Goal: Complete application form: Complete application form

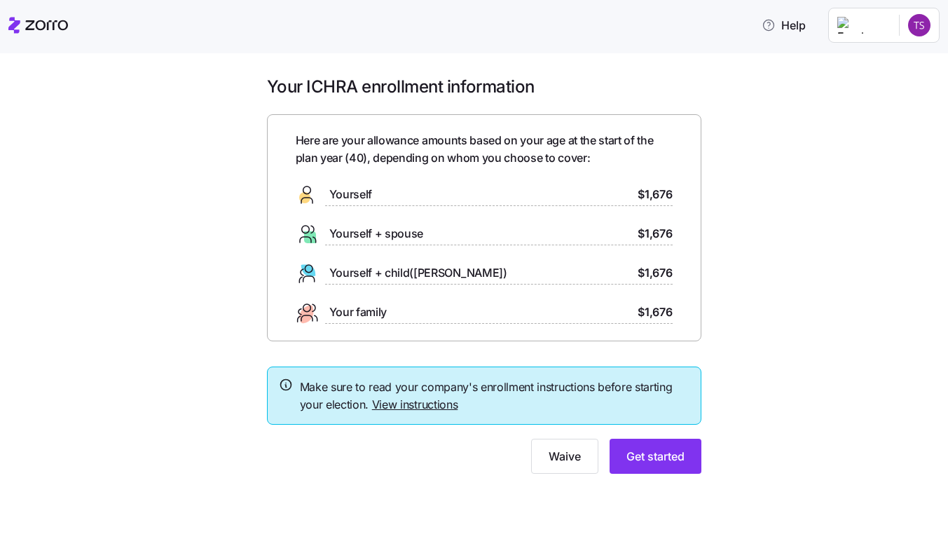
click at [412, 404] on link "View instructions" at bounding box center [415, 404] width 86 height 14
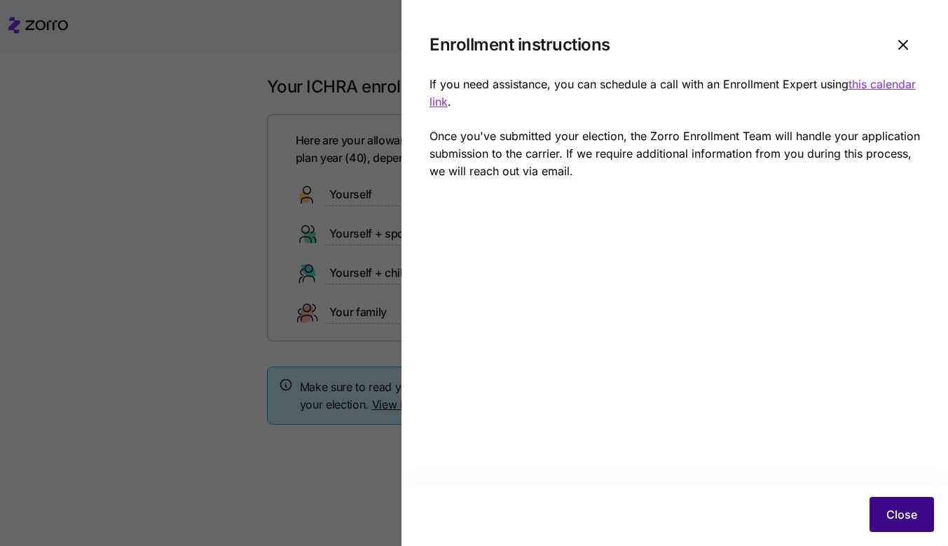
click at [900, 515] on span "Close" at bounding box center [901, 514] width 31 height 17
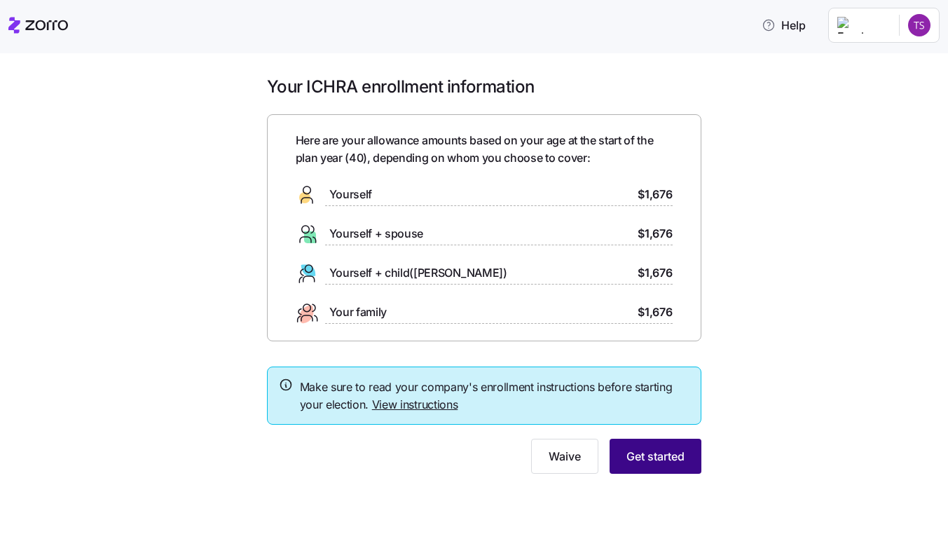
click at [666, 455] on span "Get started" at bounding box center [655, 456] width 58 height 17
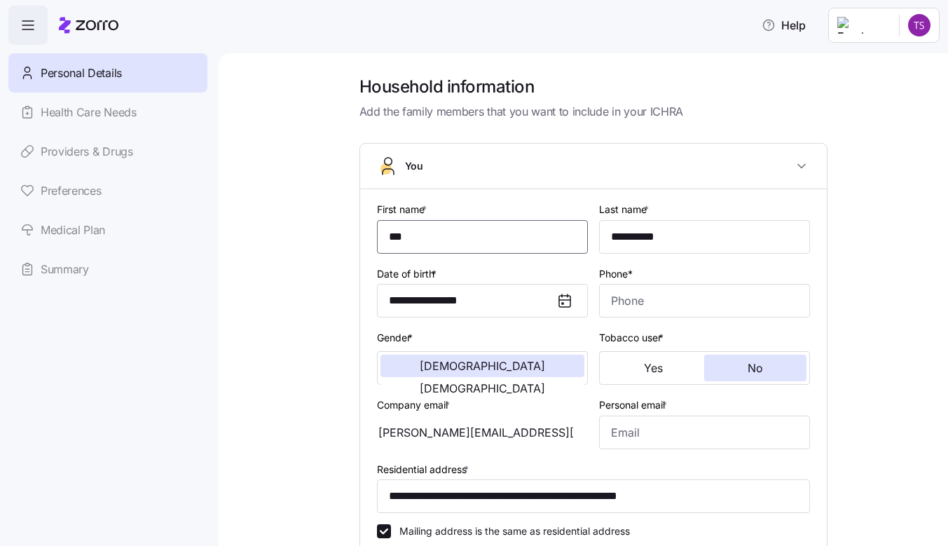
click at [458, 240] on input "***" at bounding box center [482, 237] width 211 height 34
type input "*******"
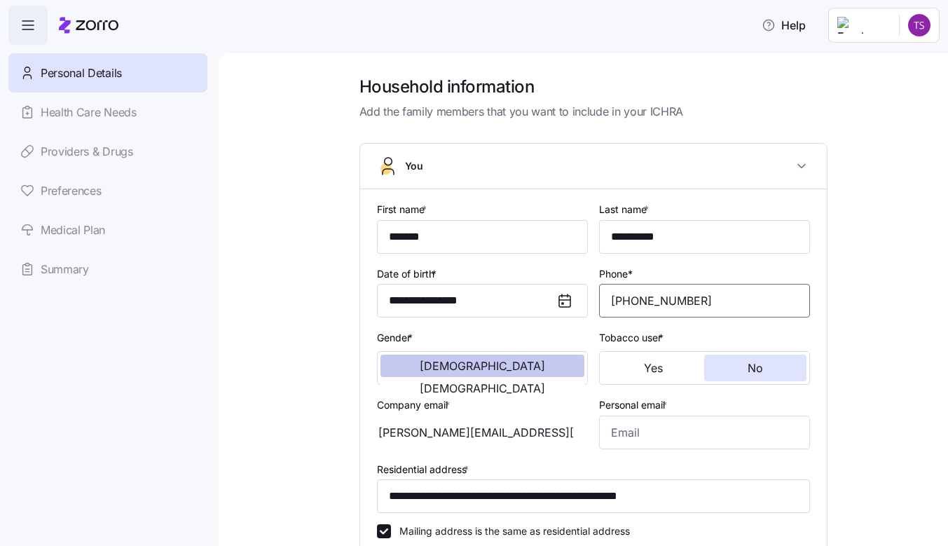
type input "[PHONE_NUMBER]"
click at [430, 371] on span "[DEMOGRAPHIC_DATA]" at bounding box center [482, 365] width 125 height 11
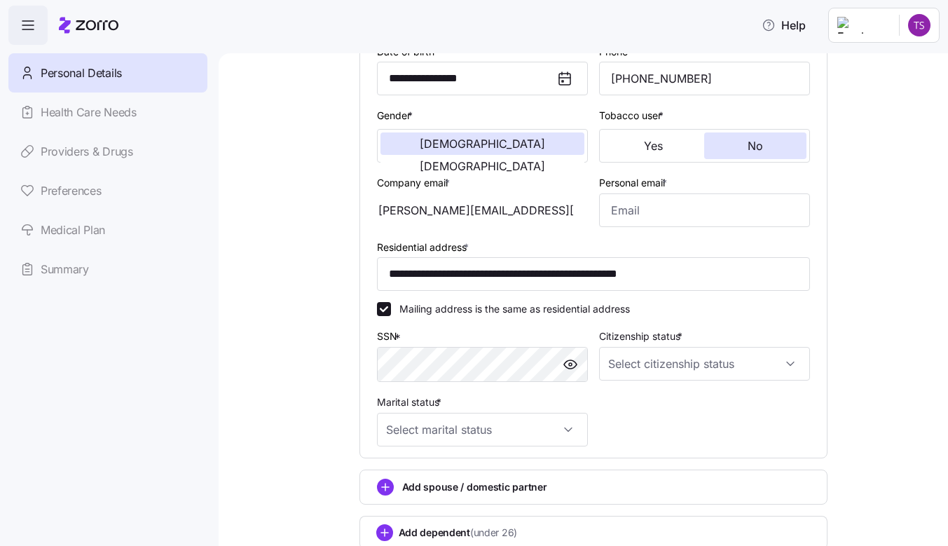
scroll to position [228, 0]
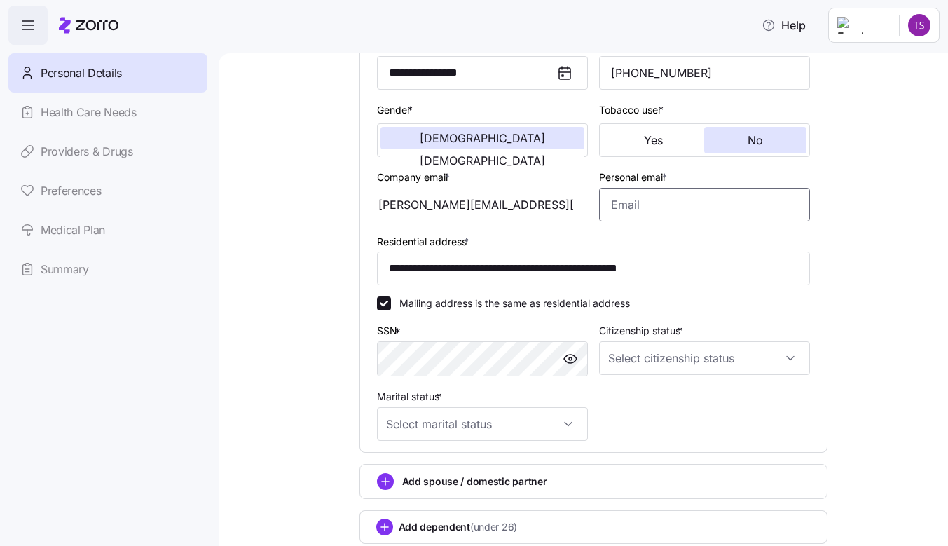
click at [671, 205] on input "Personal email *" at bounding box center [704, 205] width 211 height 34
type input "[EMAIL_ADDRESS][DOMAIN_NAME]"
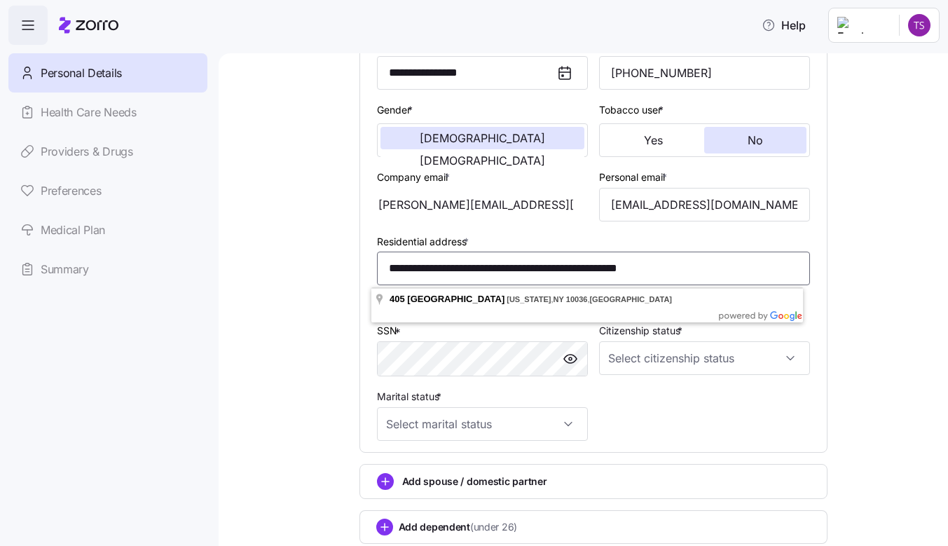
click at [476, 271] on input "**********" at bounding box center [593, 269] width 433 height 34
click at [518, 273] on input "**********" at bounding box center [593, 269] width 433 height 34
type input "**********"
click at [298, 261] on div "**********" at bounding box center [593, 227] width 671 height 759
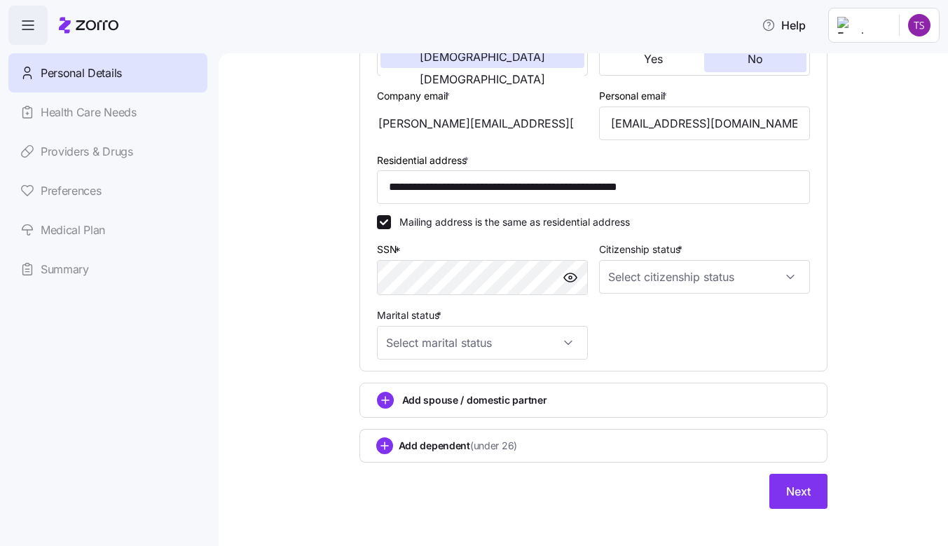
scroll to position [324, 0]
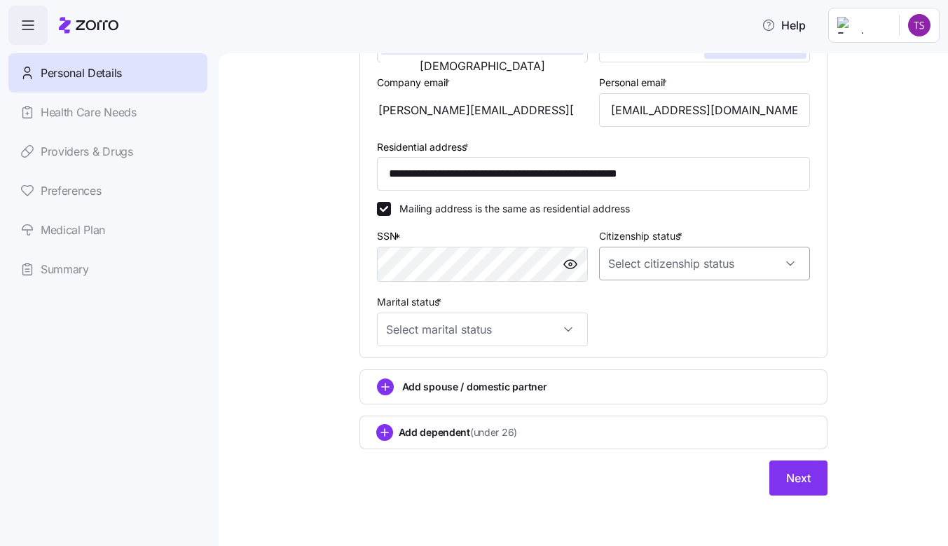
click at [672, 262] on input "Citizenship status *" at bounding box center [704, 264] width 211 height 34
click at [662, 308] on div "[DEMOGRAPHIC_DATA] citizen" at bounding box center [699, 305] width 200 height 29
type input "[DEMOGRAPHIC_DATA] citizen"
click at [497, 324] on input "Marital status *" at bounding box center [482, 329] width 211 height 34
click at [463, 364] on div "Single" at bounding box center [477, 371] width 200 height 29
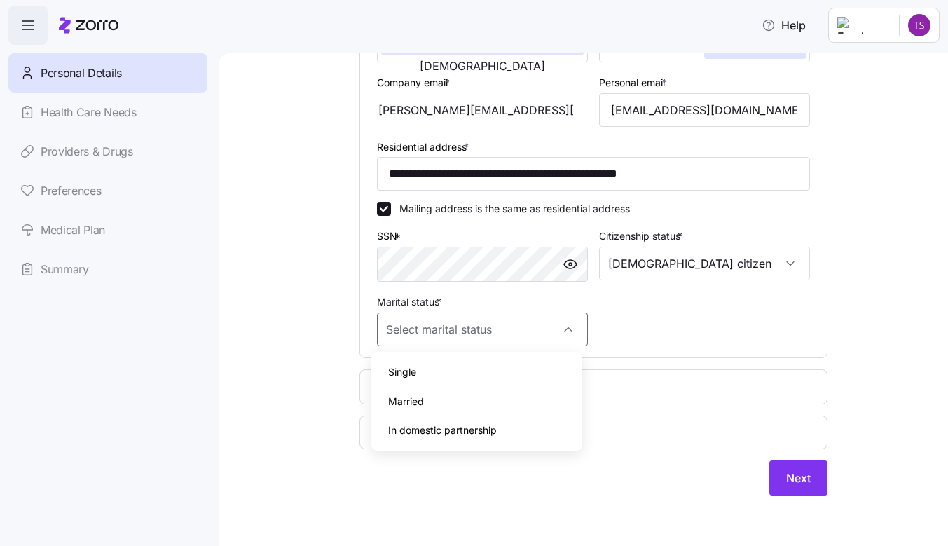
type input "Single"
click at [821, 498] on div "**********" at bounding box center [593, 132] width 490 height 759
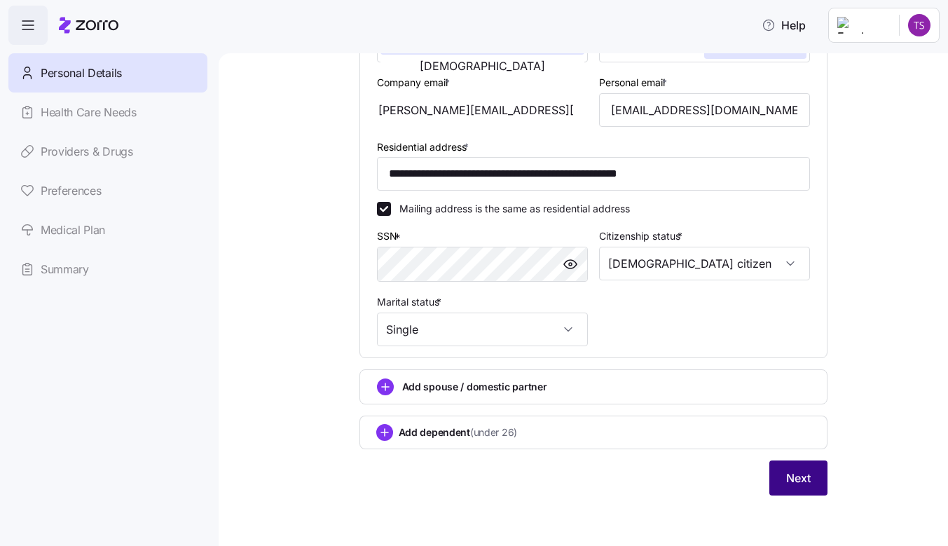
click at [783, 468] on button "Next" at bounding box center [798, 477] width 58 height 35
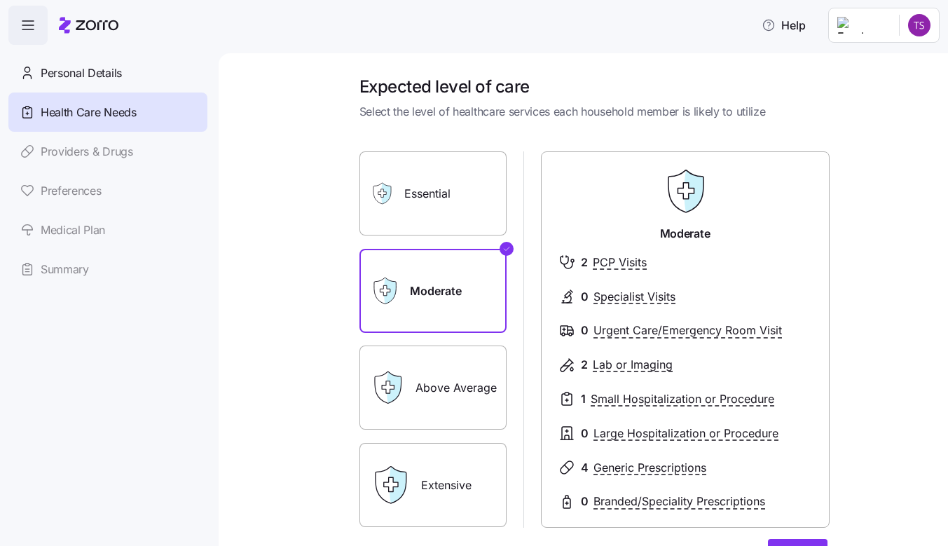
click at [427, 397] on label "Above Average" at bounding box center [432, 387] width 147 height 84
click at [0, 0] on input "Above Average" at bounding box center [0, 0] width 0 height 0
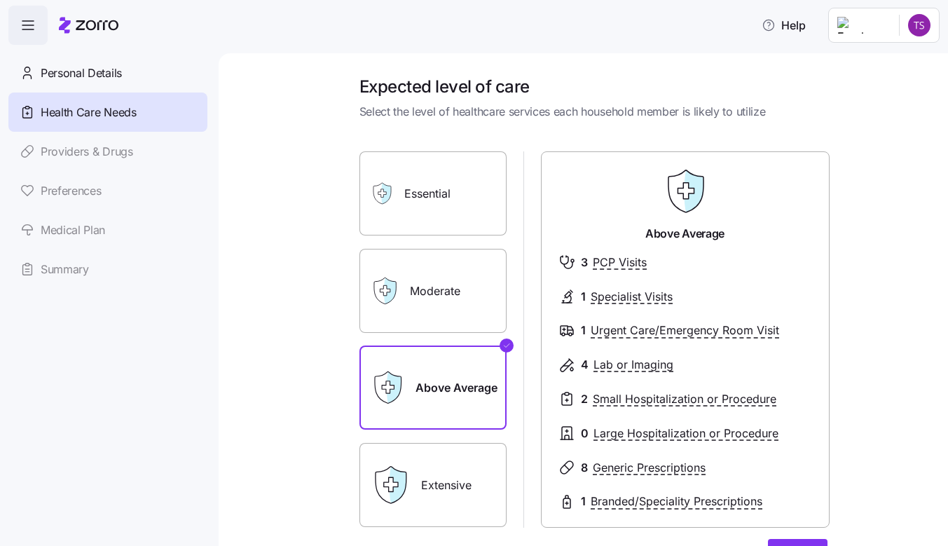
click at [411, 493] on div "Extensive" at bounding box center [432, 485] width 147 height 84
click at [466, 294] on label "Moderate" at bounding box center [432, 291] width 147 height 84
click at [0, 0] on input "Moderate" at bounding box center [0, 0] width 0 height 0
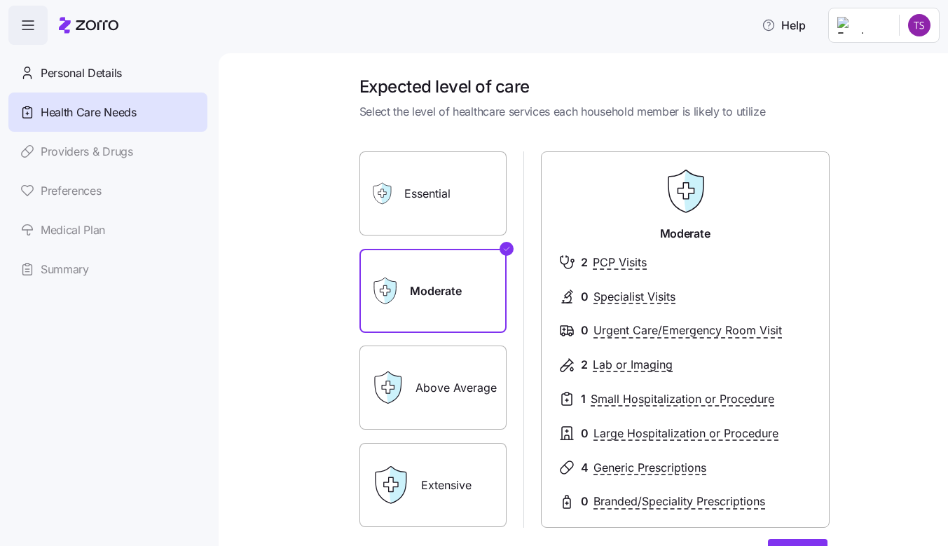
click at [451, 493] on label "Extensive" at bounding box center [432, 485] width 147 height 84
click at [0, 0] on input "Extensive" at bounding box center [0, 0] width 0 height 0
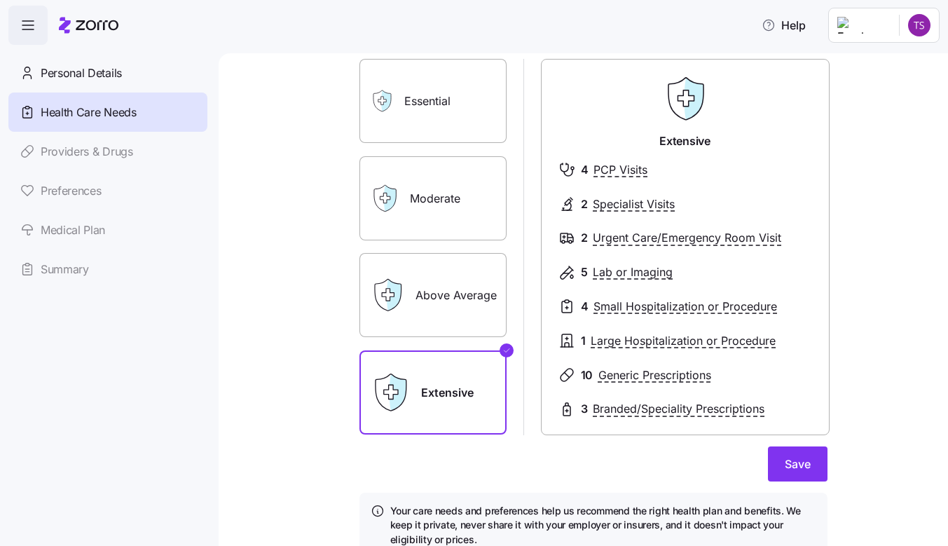
scroll to position [88, 0]
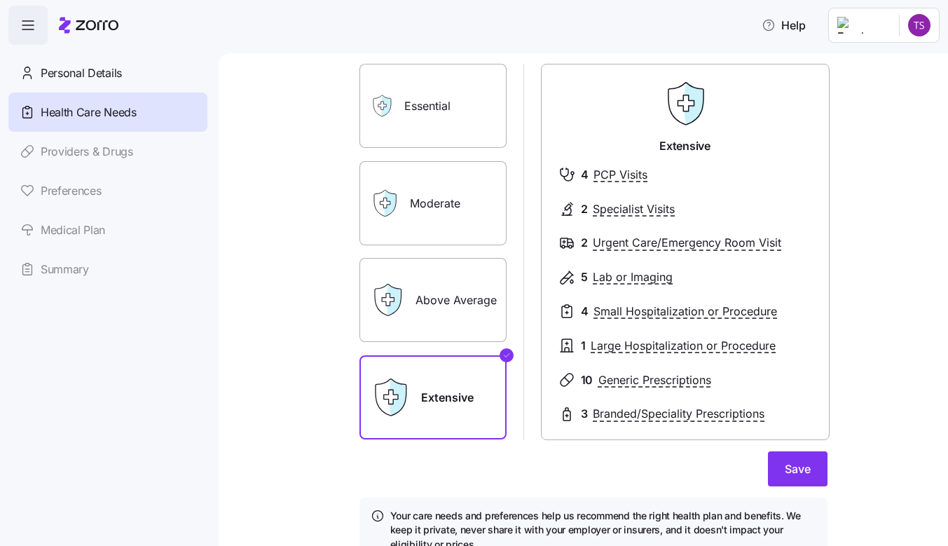
click at [432, 296] on label "Above Average" at bounding box center [432, 300] width 147 height 84
click at [0, 0] on input "Above Average" at bounding box center [0, 0] width 0 height 0
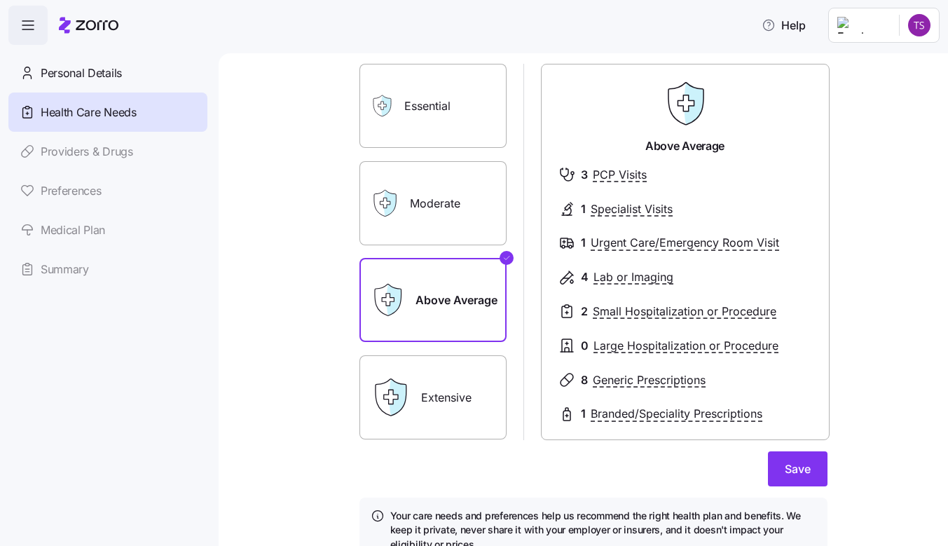
click at [422, 387] on label "Extensive" at bounding box center [432, 397] width 147 height 84
click at [0, 0] on input "Extensive" at bounding box center [0, 0] width 0 height 0
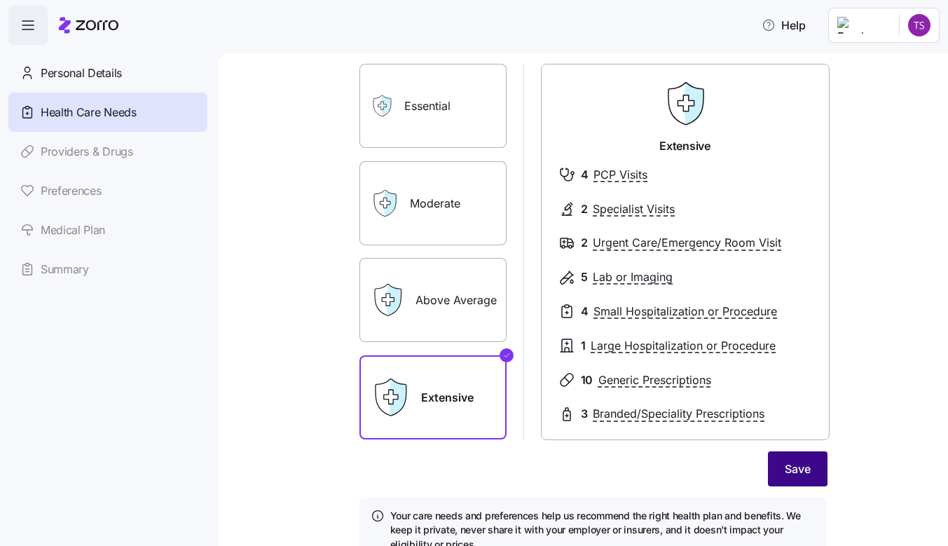
click at [788, 467] on span "Save" at bounding box center [798, 468] width 26 height 17
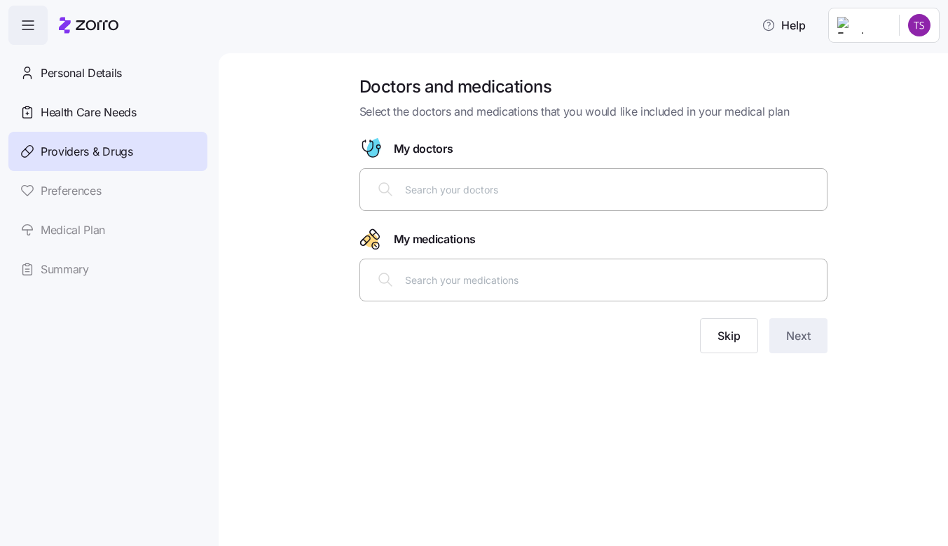
click at [539, 188] on input "text" at bounding box center [611, 188] width 413 height 15
click at [495, 284] on input "text" at bounding box center [611, 279] width 413 height 15
type input "[MEDICAL_DATA]"
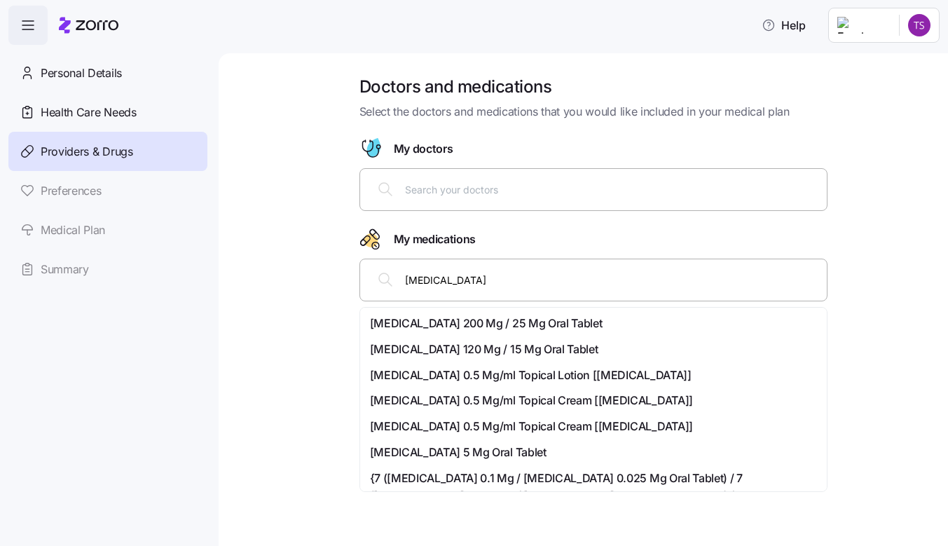
click at [508, 327] on span "[MEDICAL_DATA] 200 Mg / 25 Mg Oral Tablet" at bounding box center [486, 324] width 233 height 18
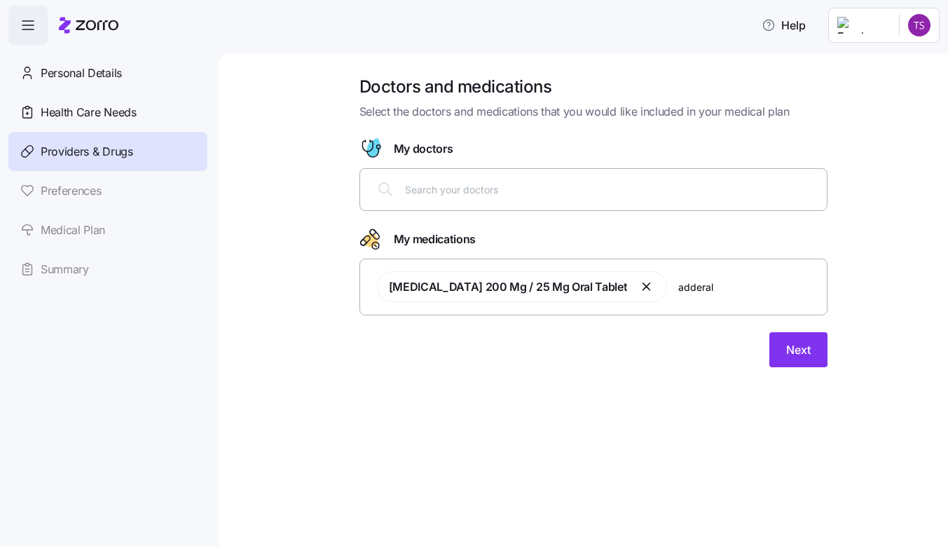
type input "[MEDICAL_DATA]"
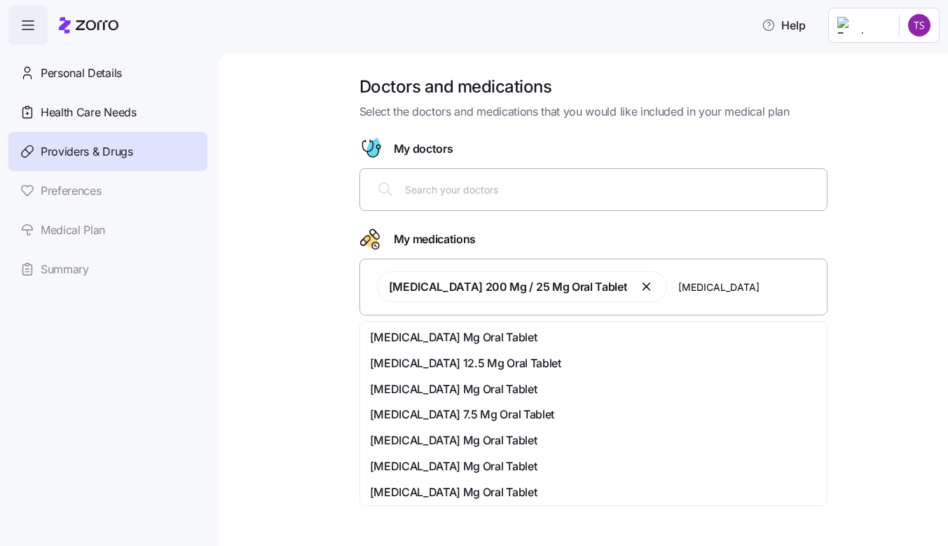
click at [485, 365] on span "[MEDICAL_DATA] 12.5 Mg Oral Tablet" at bounding box center [465, 364] width 191 height 18
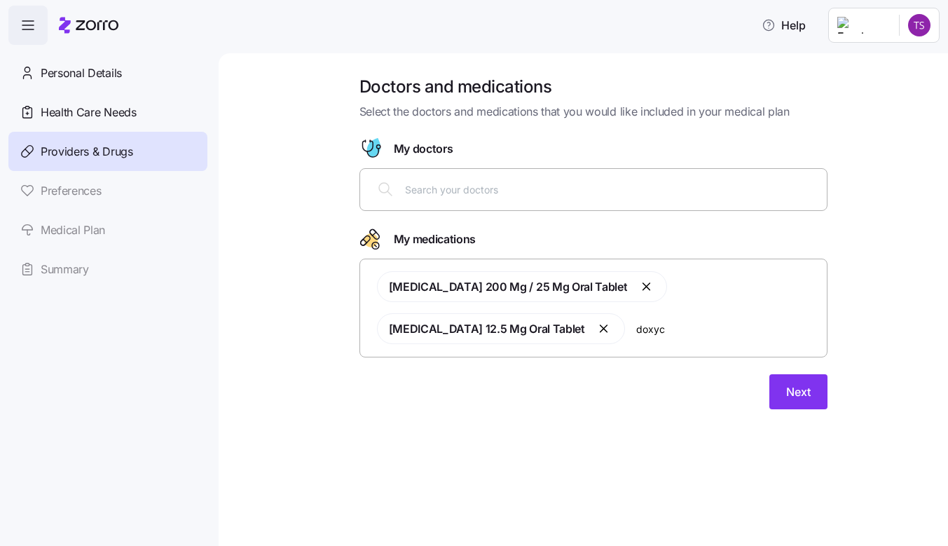
type input "doxycy"
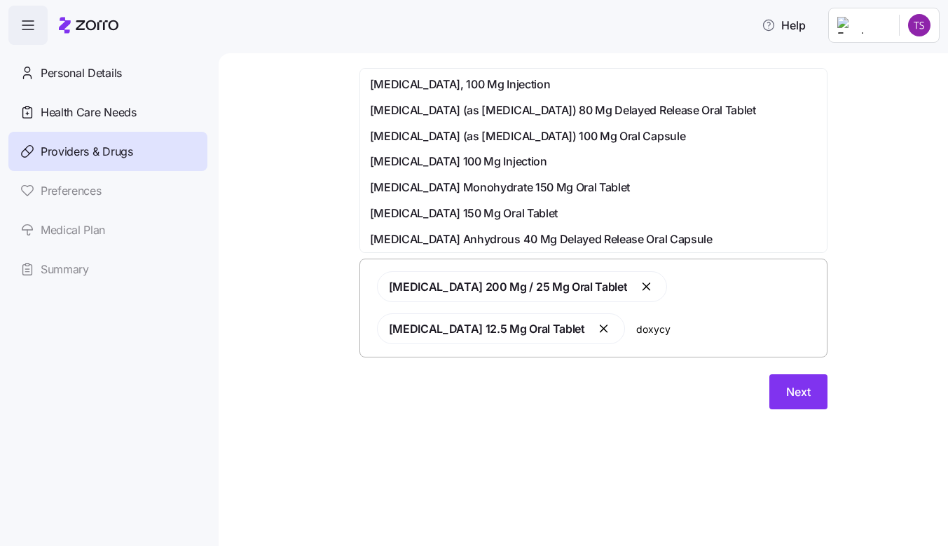
click at [662, 137] on span "[MEDICAL_DATA] (as [MEDICAL_DATA]) 100 Mg Oral Capsule" at bounding box center [528, 137] width 316 height 18
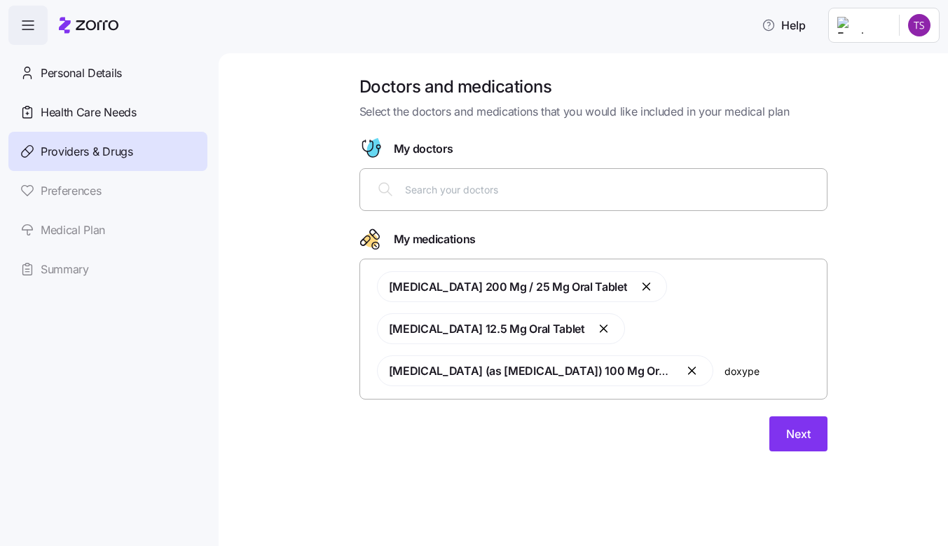
type input "doxypep"
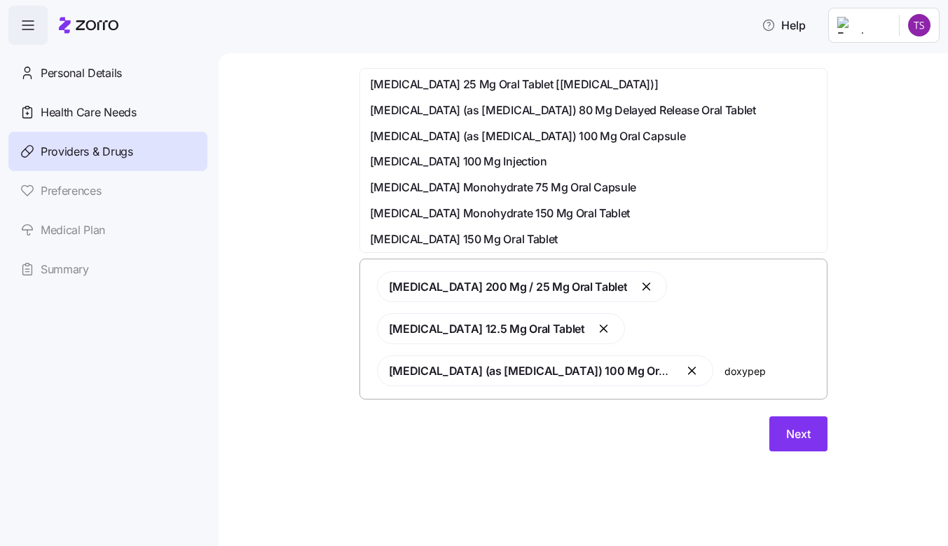
click at [547, 153] on span "[MEDICAL_DATA] 100 Mg Injection" at bounding box center [458, 162] width 177 height 18
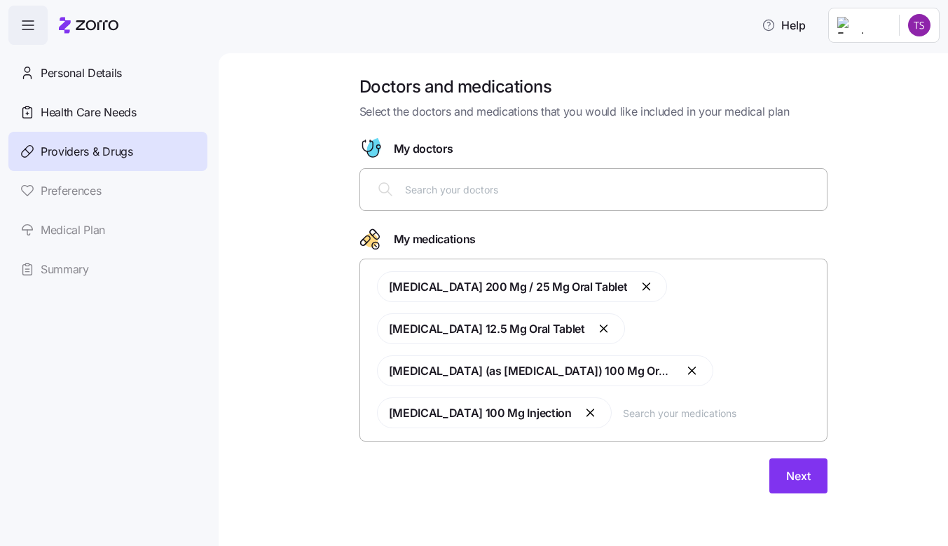
click at [516, 191] on input "text" at bounding box center [611, 188] width 413 height 15
